Goal: Navigation & Orientation: Go to known website

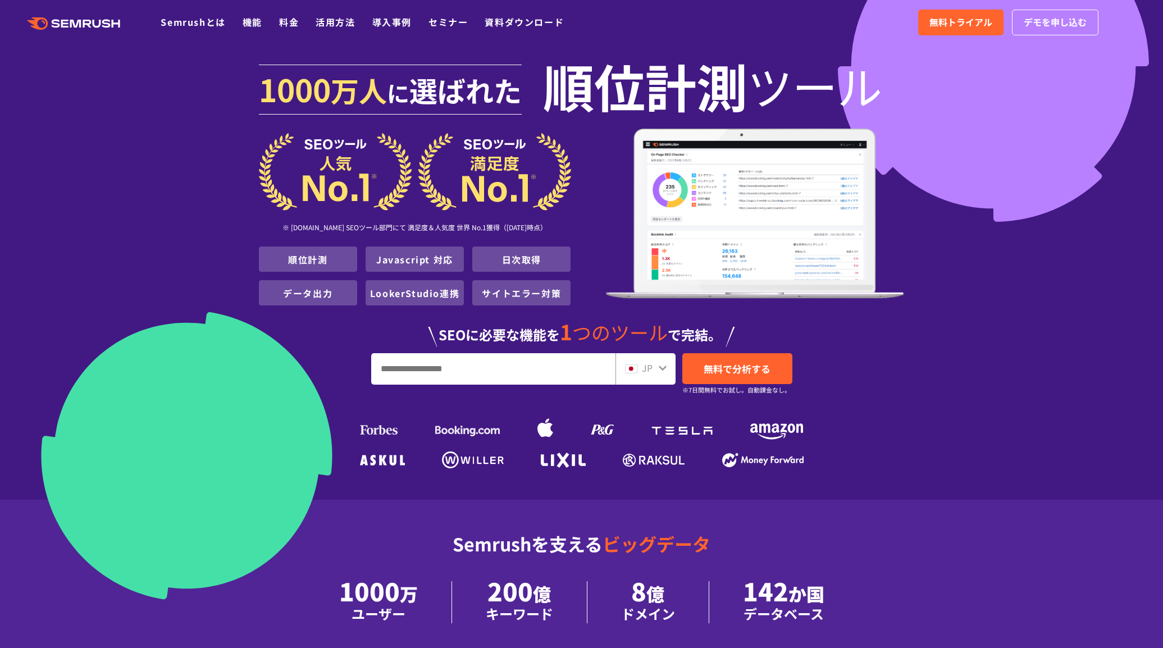
click at [98, 18] on icon ".cls {fill: #FF642D;}" at bounding box center [74, 23] width 127 height 12
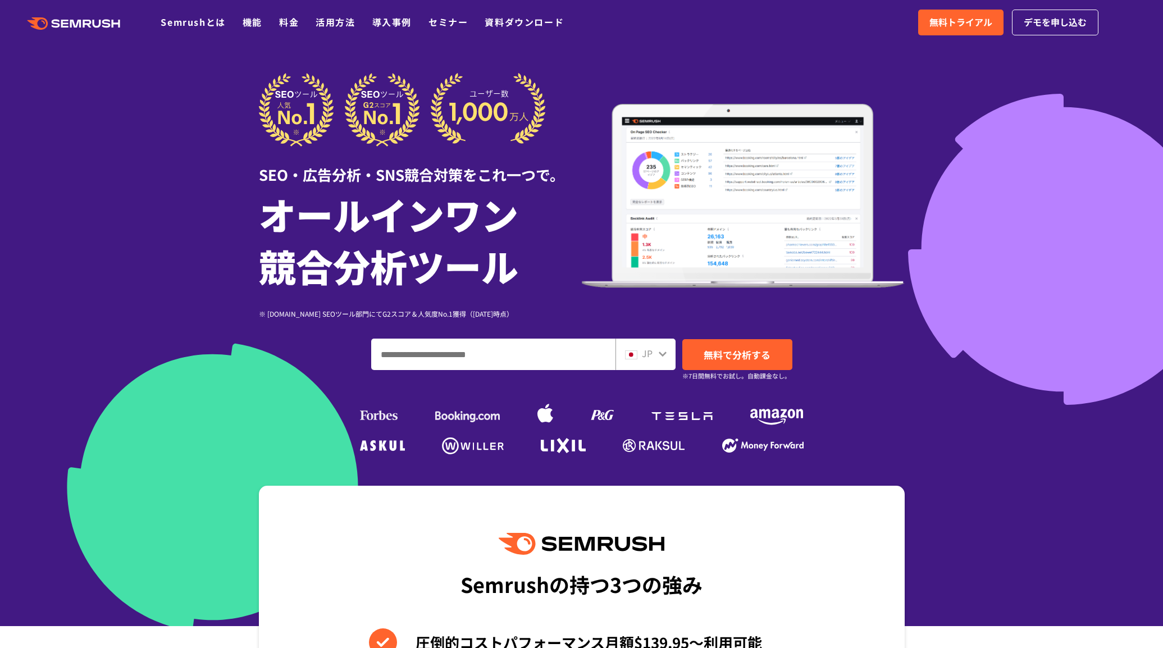
drag, startPoint x: 950, startPoint y: 292, endPoint x: 857, endPoint y: 257, distance: 99.7
click at [948, 290] on div at bounding box center [581, 313] width 1163 height 626
